Goal: Browse casually: Explore the website without a specific task or goal

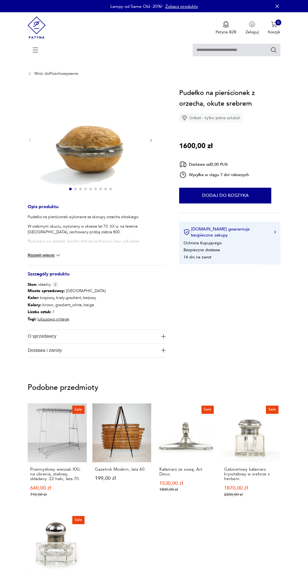
click at [151, 141] on icon "button" at bounding box center [151, 140] width 5 height 5
click at [151, 138] on button "button" at bounding box center [151, 141] width 5 height 6
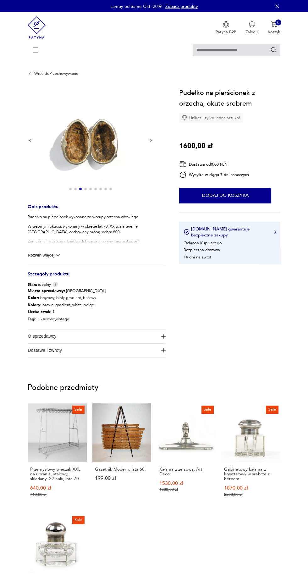
click at [151, 138] on button "button" at bounding box center [151, 141] width 5 height 6
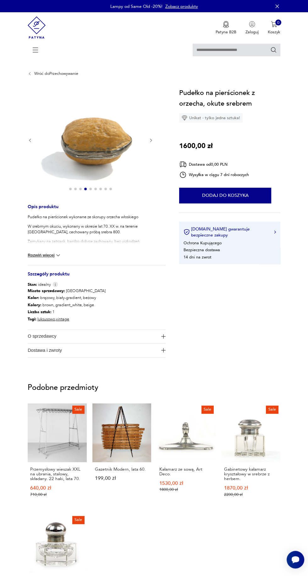
click at [151, 140] on icon "button" at bounding box center [151, 140] width 5 height 5
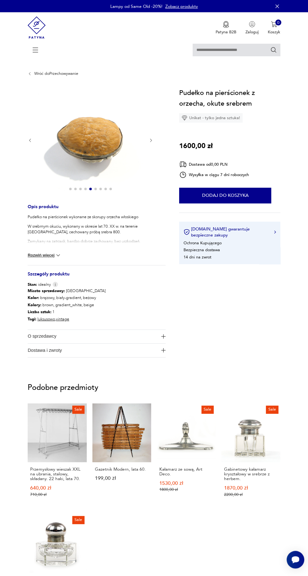
click at [153, 140] on icon "button" at bounding box center [151, 140] width 5 height 5
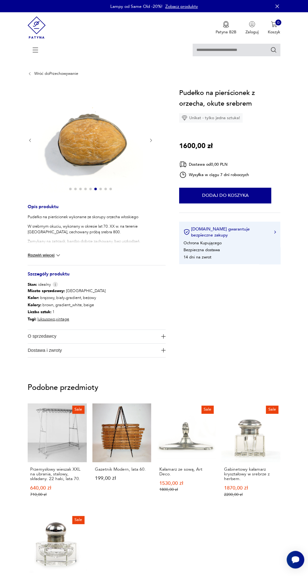
click at [151, 141] on icon "button" at bounding box center [151, 140] width 5 height 5
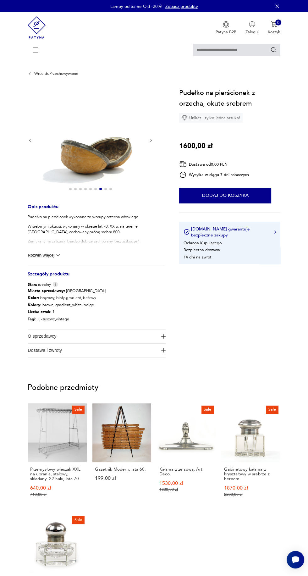
click at [151, 141] on icon "button" at bounding box center [151, 140] width 5 height 5
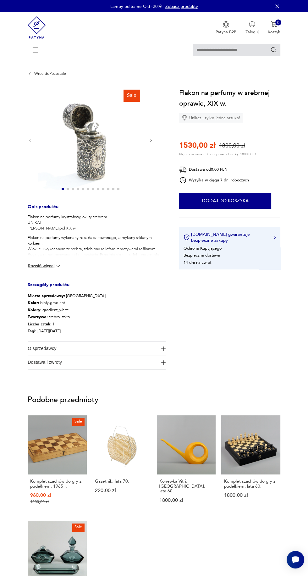
click at [151, 141] on icon "button" at bounding box center [151, 140] width 5 height 5
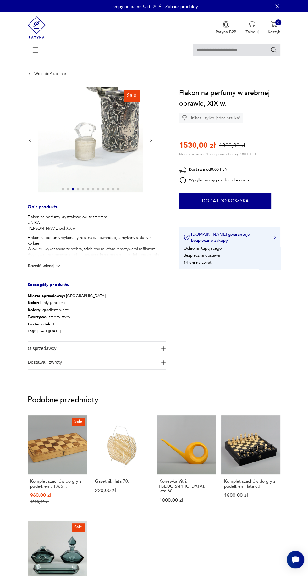
click at [151, 141] on icon "button" at bounding box center [151, 140] width 5 height 5
